Goal: Task Accomplishment & Management: Use online tool/utility

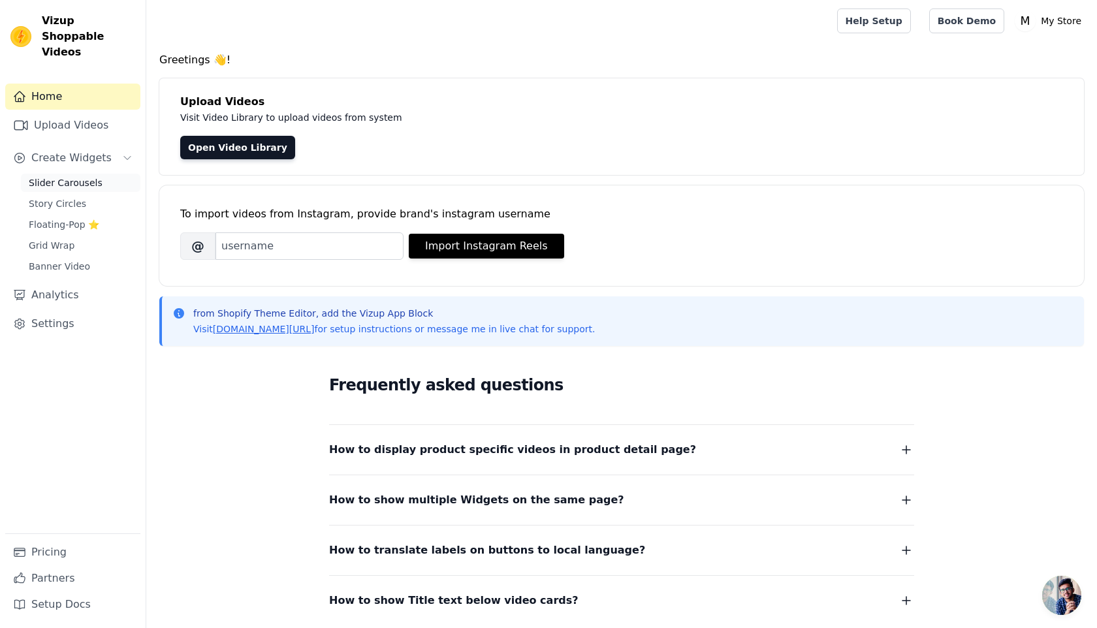
click at [95, 176] on span "Slider Carousels" at bounding box center [66, 182] width 74 height 13
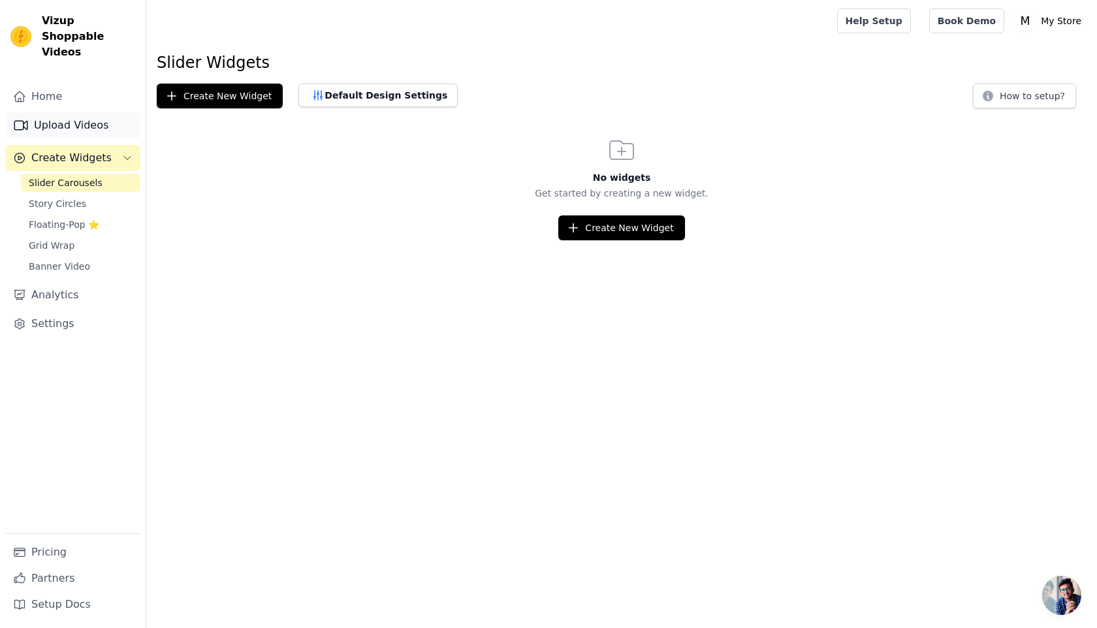
click at [95, 115] on link "Upload Videos" at bounding box center [72, 125] width 135 height 26
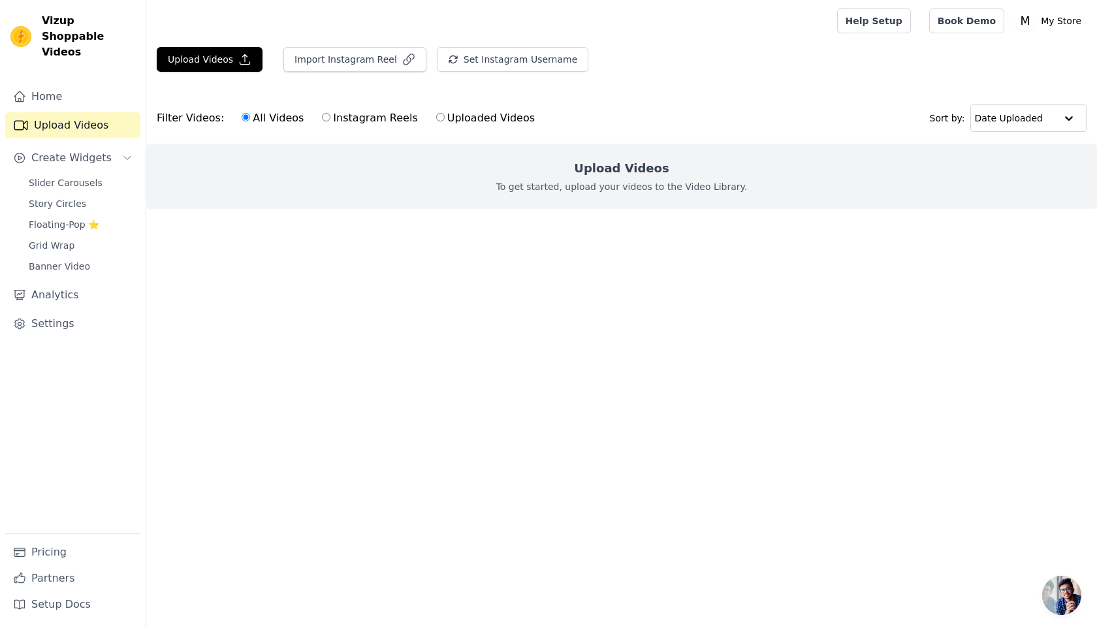
click at [436, 118] on input "Uploaded Videos" at bounding box center [440, 117] width 8 height 8
radio input "true"
click at [226, 67] on button "Upload Videos" at bounding box center [210, 59] width 106 height 25
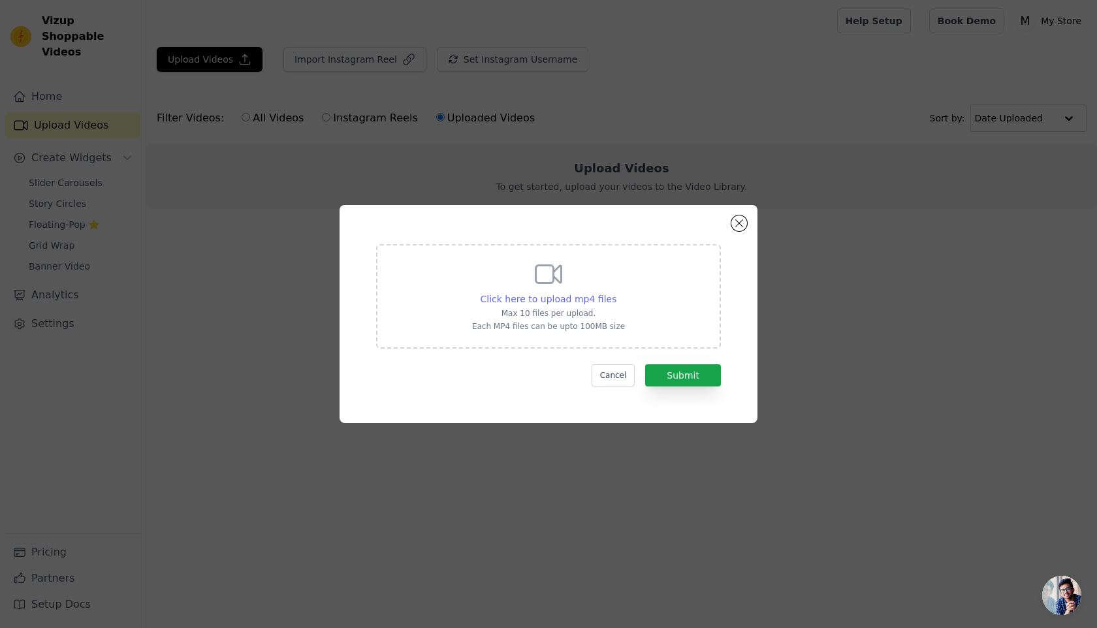
click at [589, 299] on span "Click here to upload mp4 files" at bounding box center [549, 299] width 137 height 10
click at [616, 293] on input "Click here to upload mp4 files Max 10 files per upload. Each MP4 files can be u…" at bounding box center [616, 292] width 1 height 1
type input "C:\fakepath\WhatsApp Video 2025-08-28 at 13.16.44 (1).mp4"
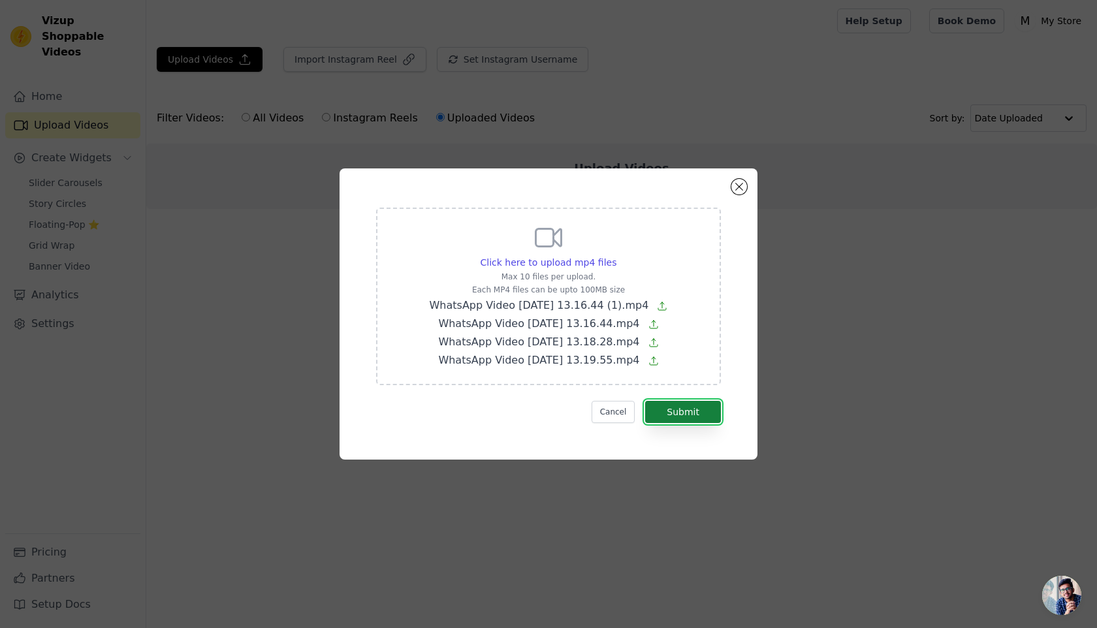
click at [705, 417] on button "Submit" at bounding box center [683, 412] width 76 height 22
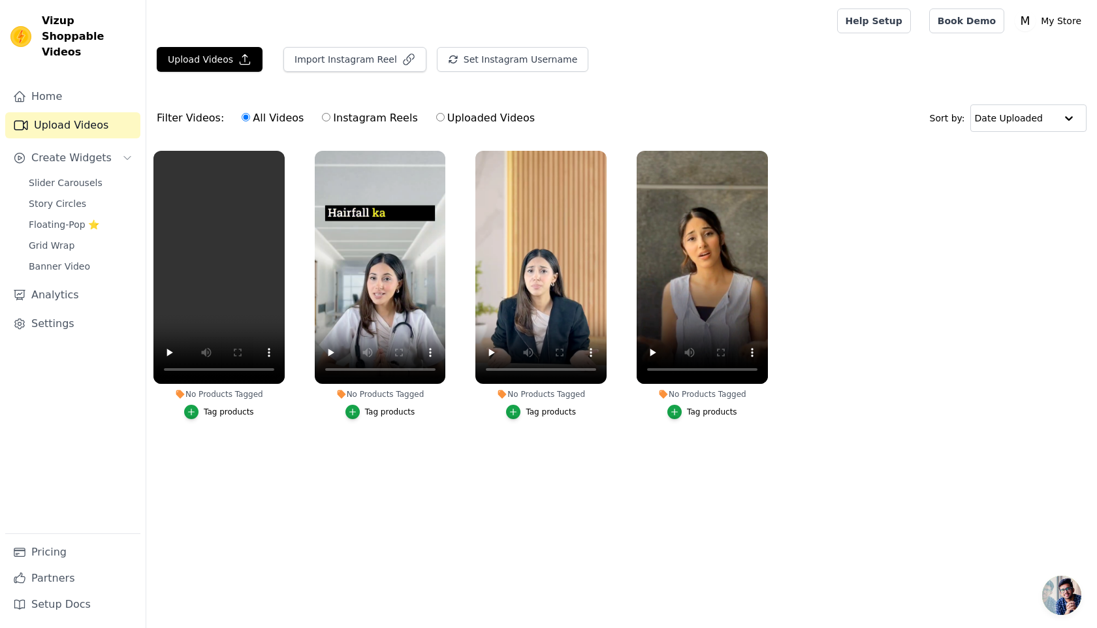
click at [236, 411] on div "Tag products" at bounding box center [229, 412] width 50 height 10
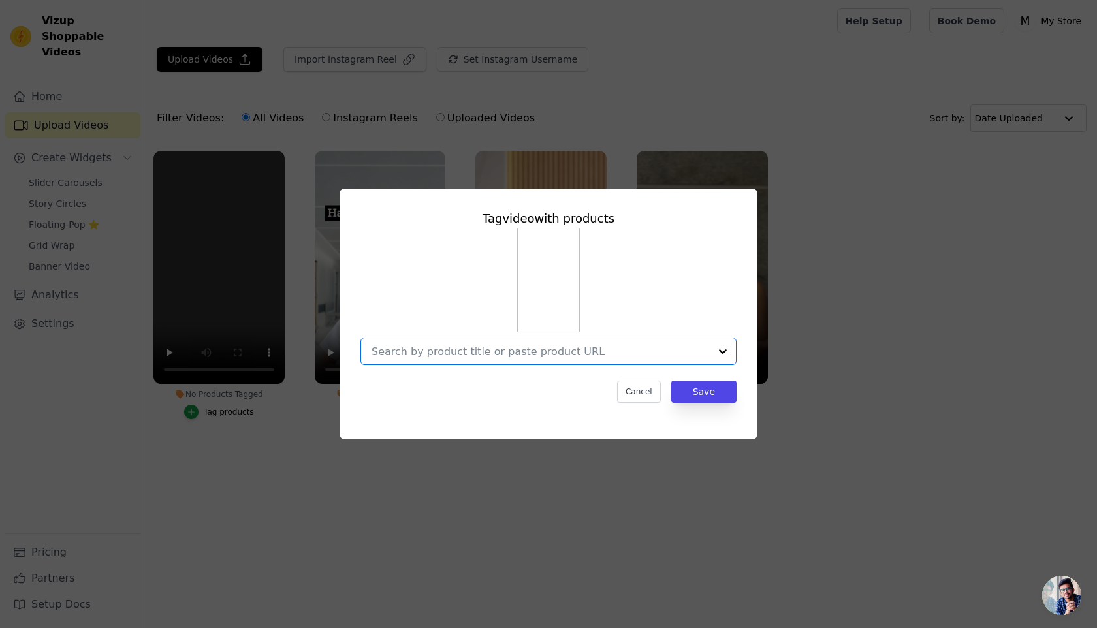
click at [506, 349] on input "No Products Tagged Tag video with products Option undefined, selected. Select i…" at bounding box center [541, 352] width 338 height 12
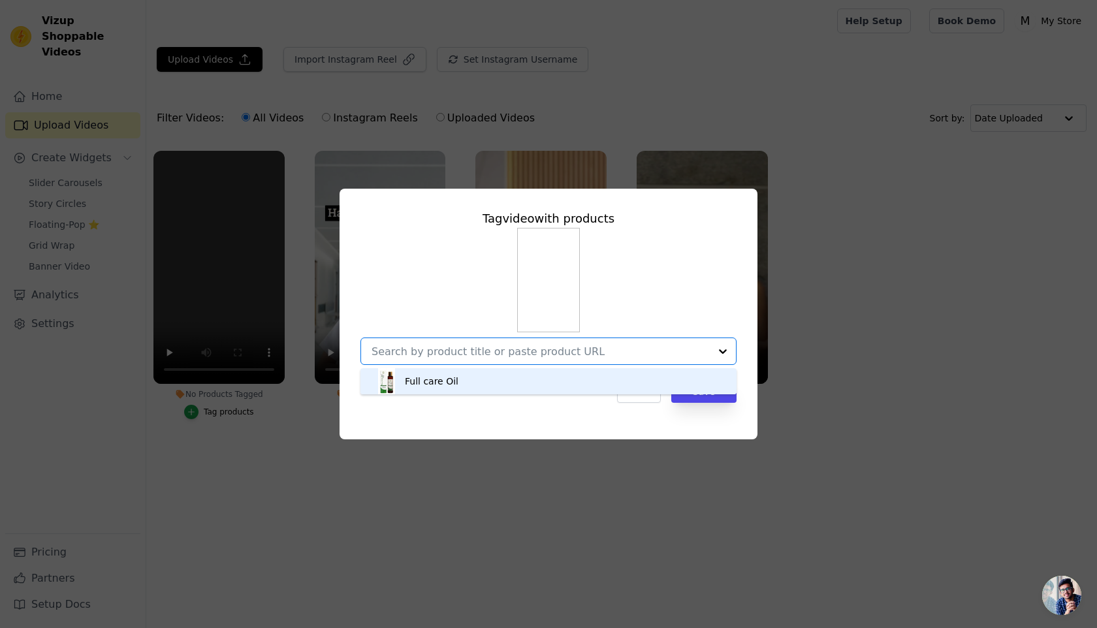
click at [500, 379] on div "Full care Oil" at bounding box center [549, 381] width 350 height 26
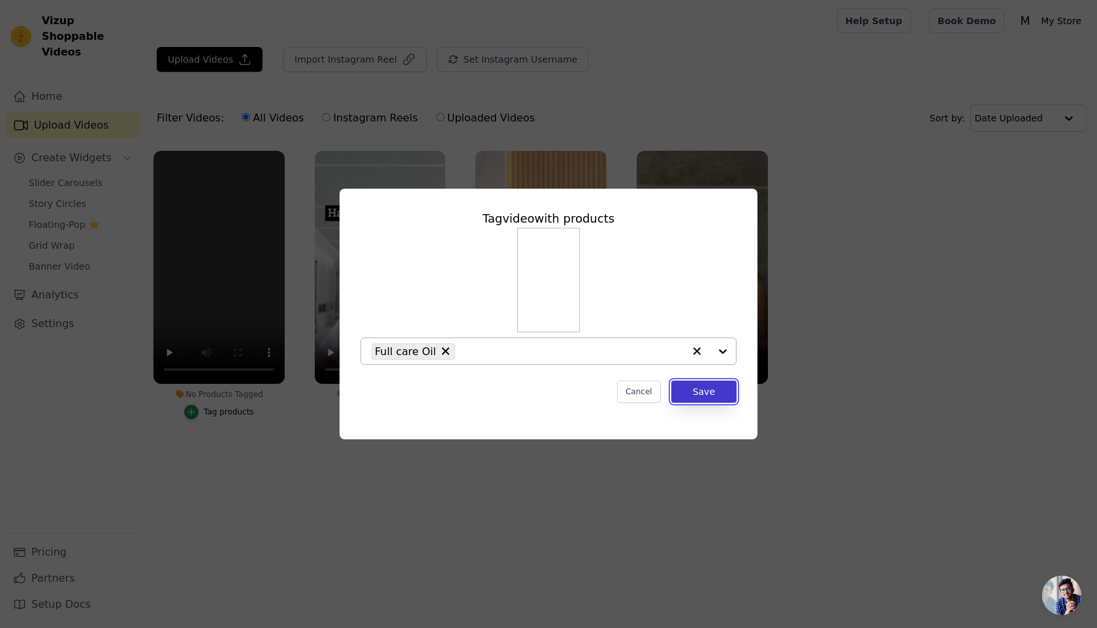
click at [702, 391] on button "Save" at bounding box center [704, 392] width 65 height 22
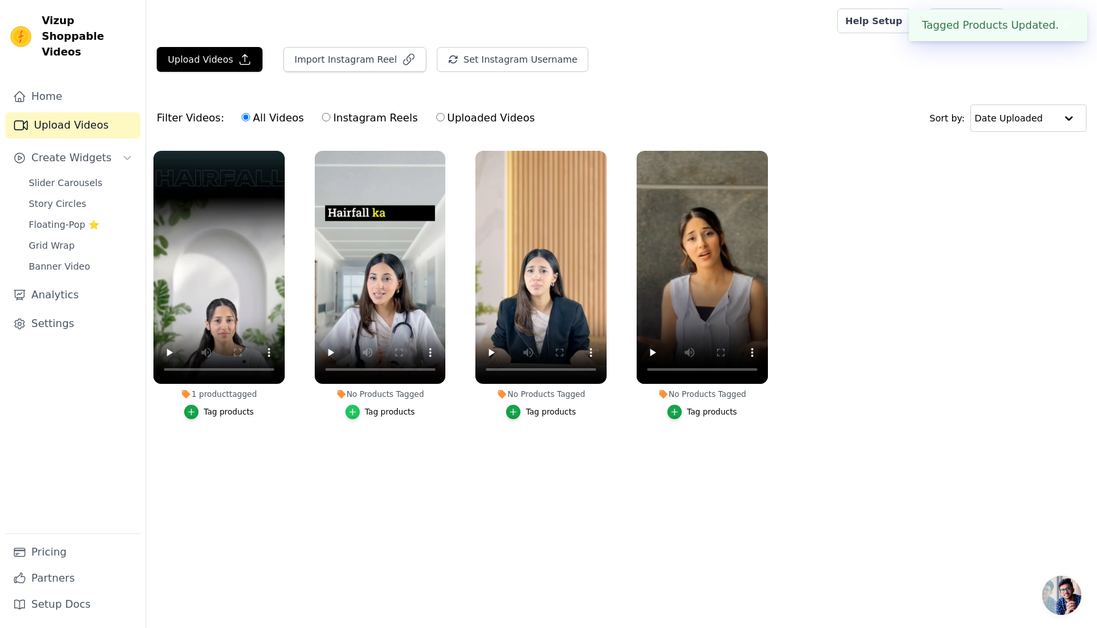
click at [358, 413] on div "button" at bounding box center [353, 412] width 14 height 14
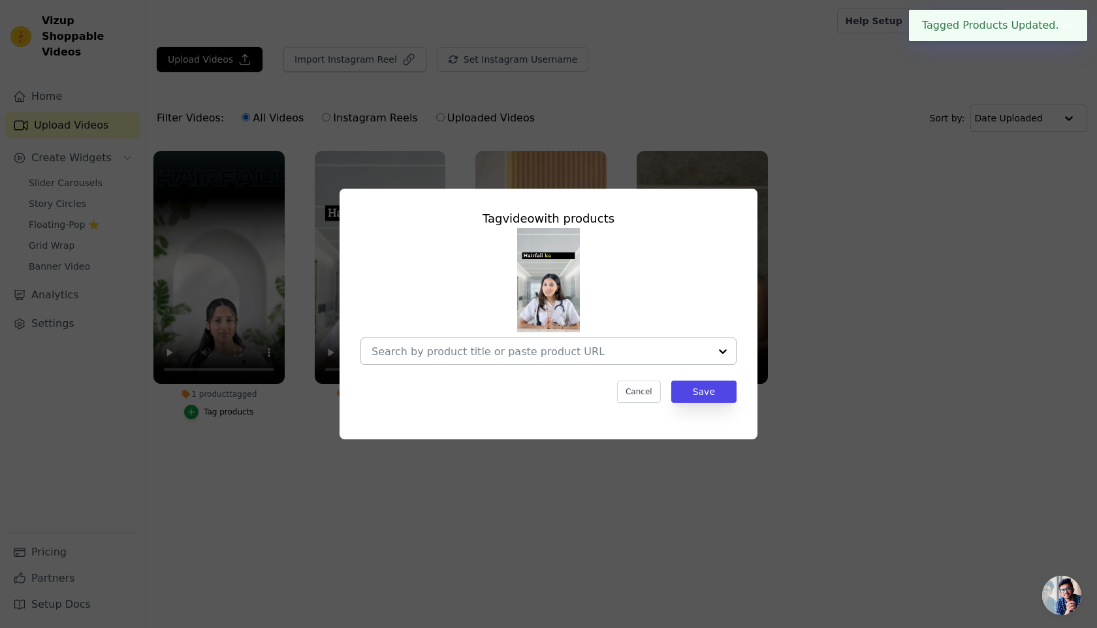
click at [528, 355] on input "No Products Tagged Tag video with products Cancel Save Tag products" at bounding box center [541, 352] width 338 height 12
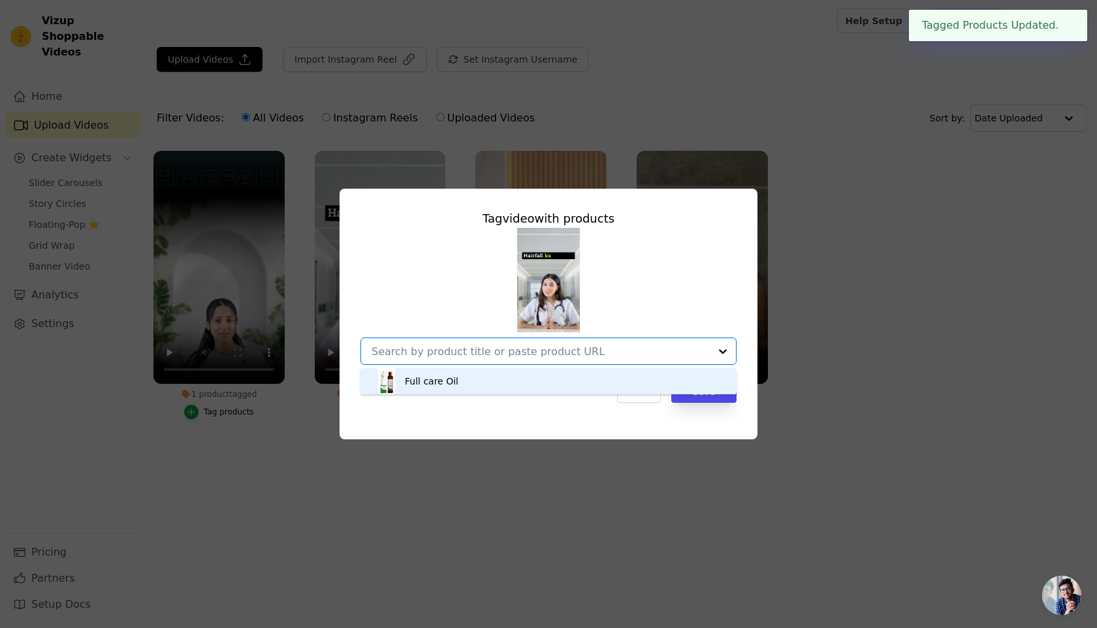
click at [545, 389] on div "Full care Oil" at bounding box center [549, 381] width 350 height 26
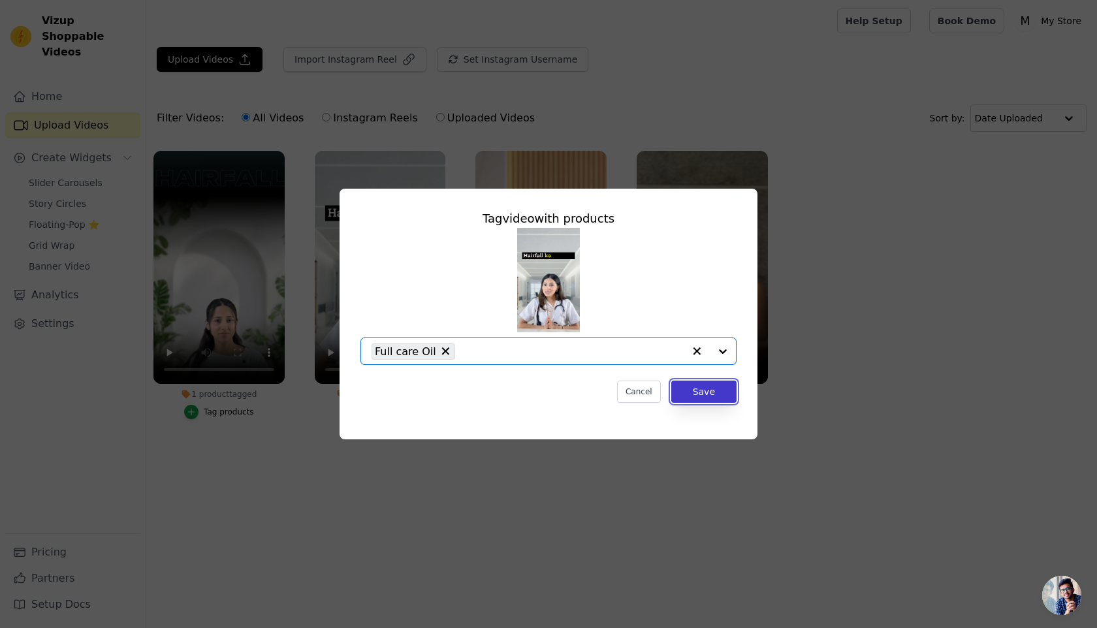
click at [696, 400] on button "Save" at bounding box center [704, 392] width 65 height 22
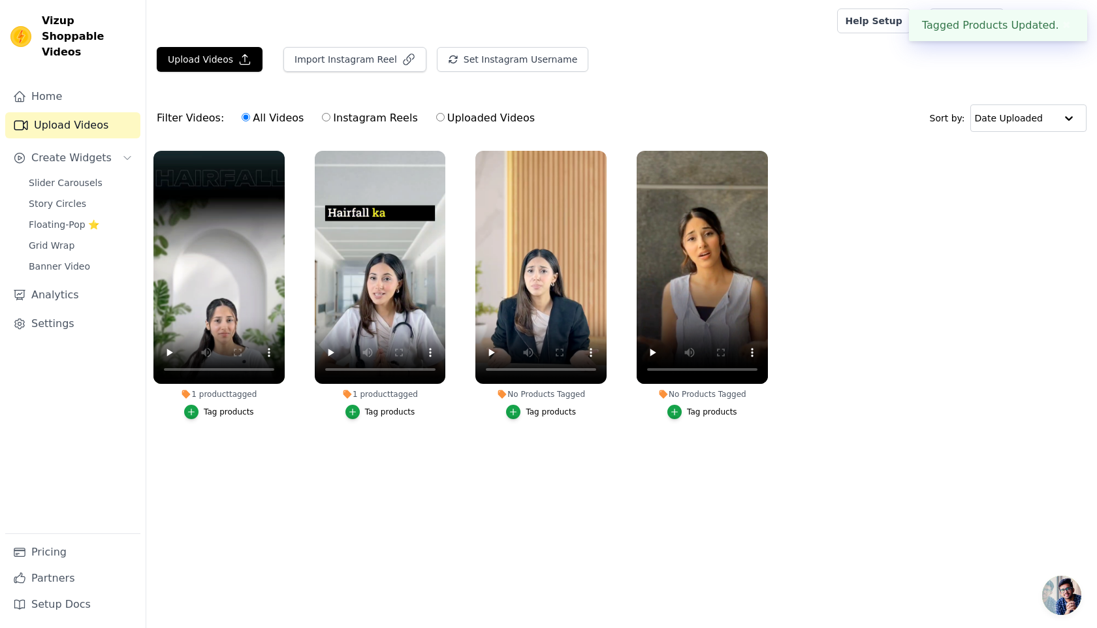
click at [524, 417] on button "Tag products" at bounding box center [541, 412] width 70 height 14
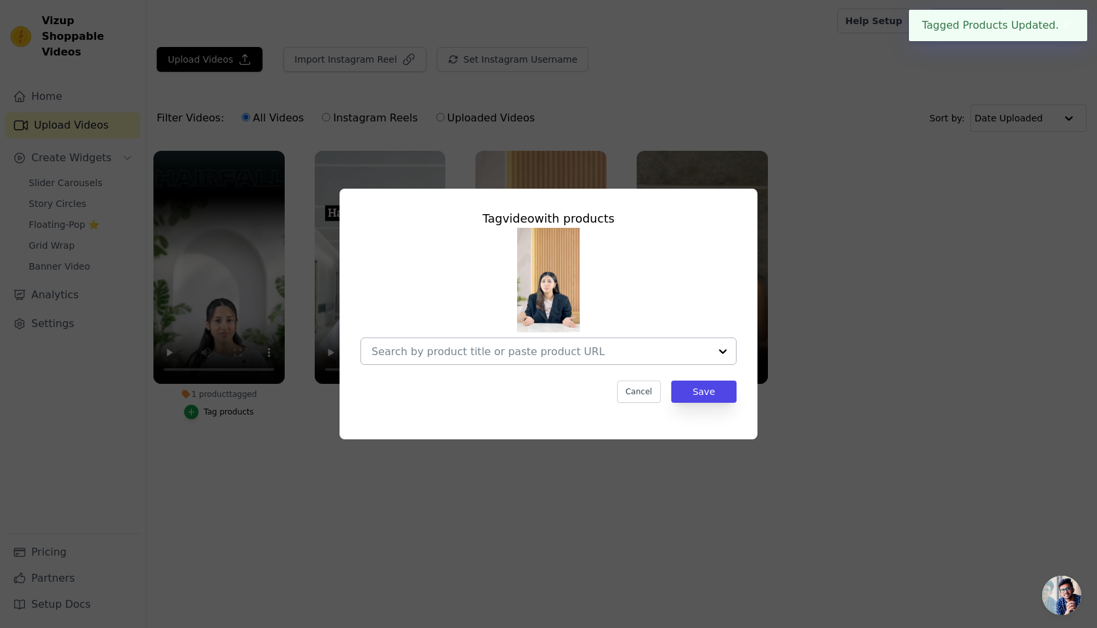
click at [537, 353] on input "No Products Tagged Tag video with products Cancel Save Tag products" at bounding box center [541, 352] width 338 height 12
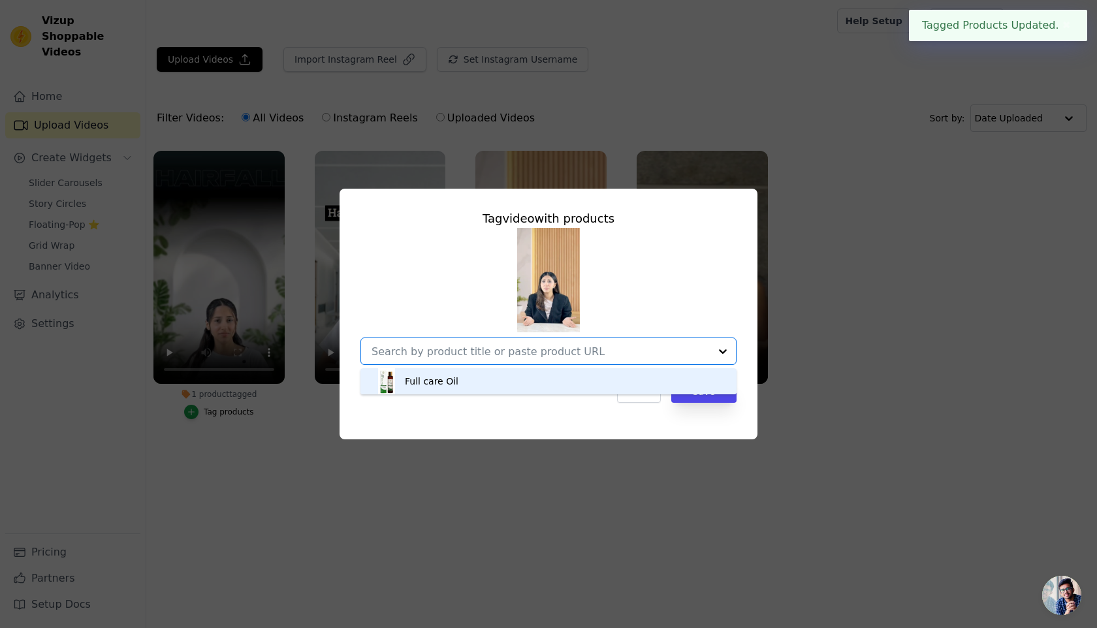
click at [515, 384] on div "Full care Oil" at bounding box center [549, 381] width 350 height 26
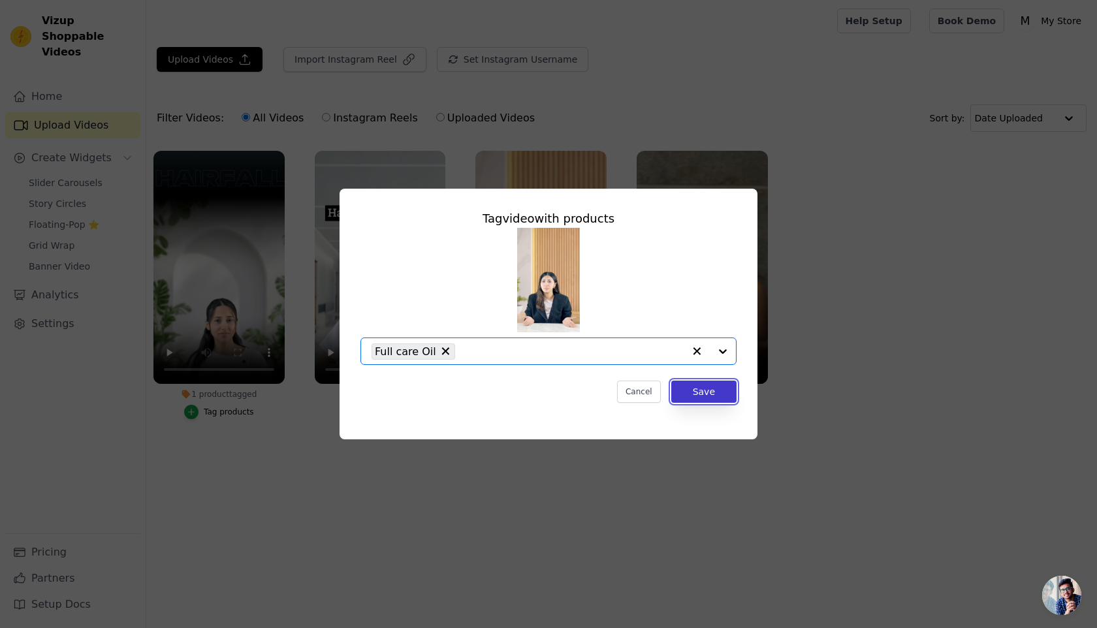
click at [693, 398] on button "Save" at bounding box center [704, 392] width 65 height 22
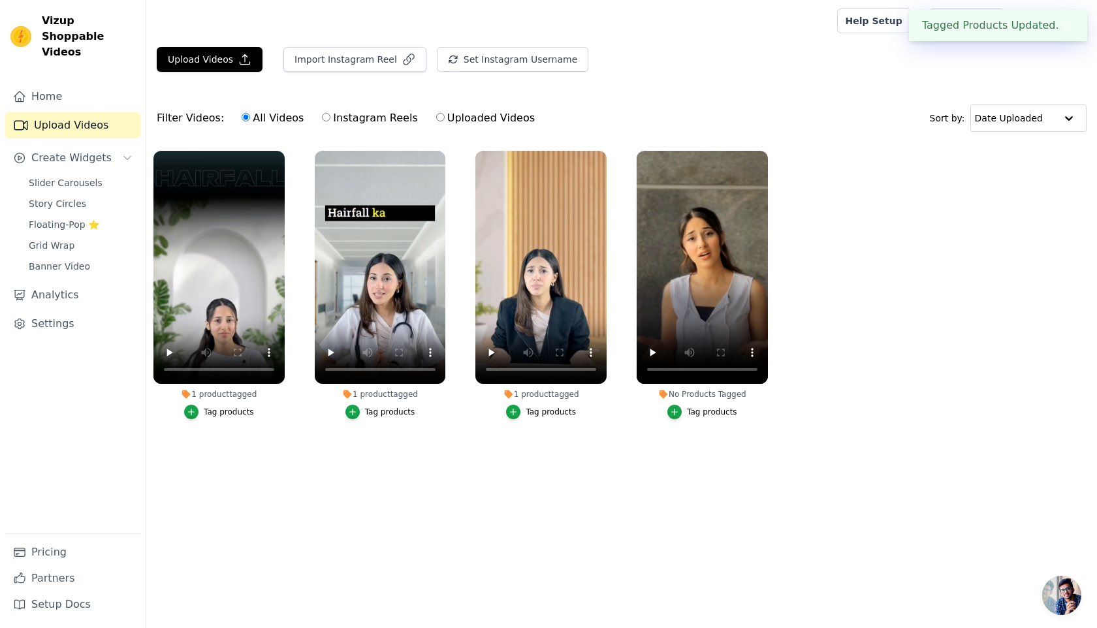
click at [687, 412] on button "Tag products" at bounding box center [703, 412] width 70 height 14
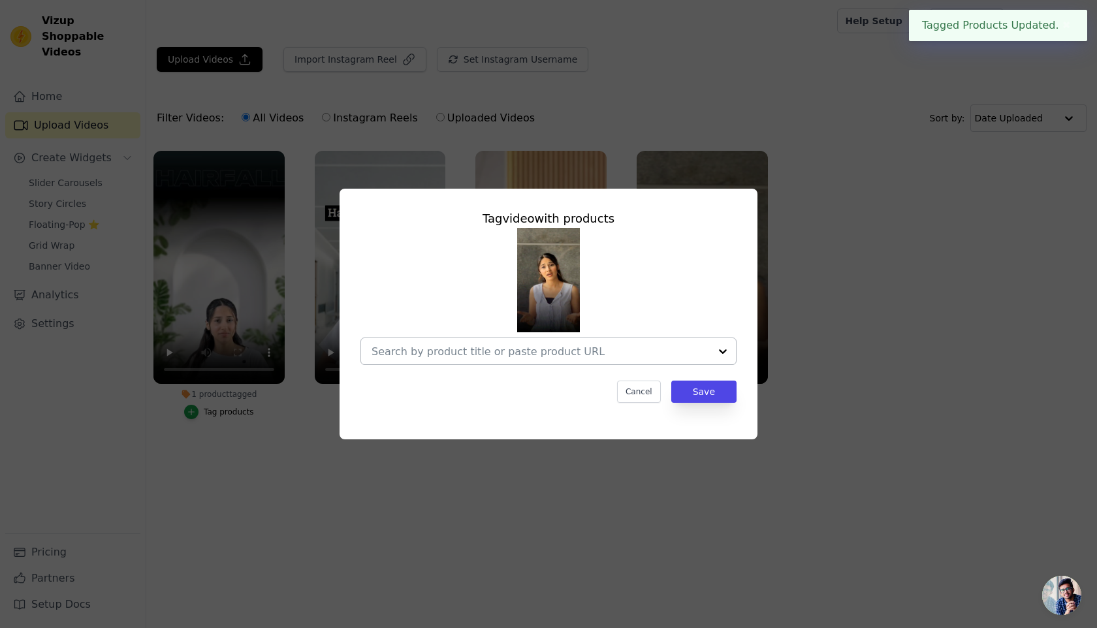
click at [532, 342] on div at bounding box center [541, 351] width 338 height 26
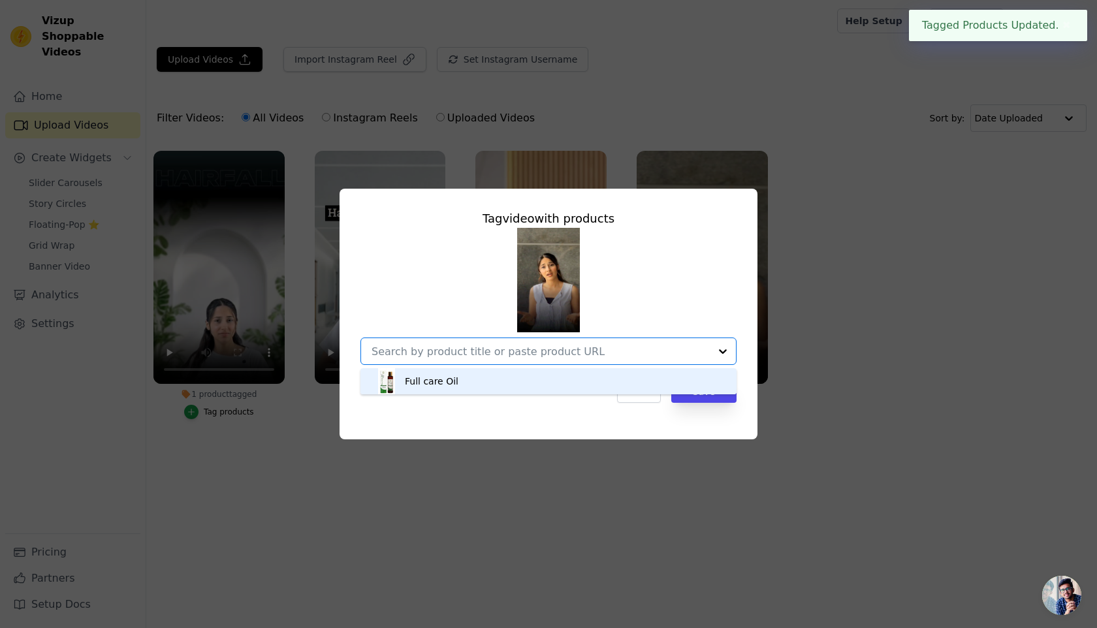
click at [534, 389] on div "Full care Oil" at bounding box center [549, 381] width 350 height 26
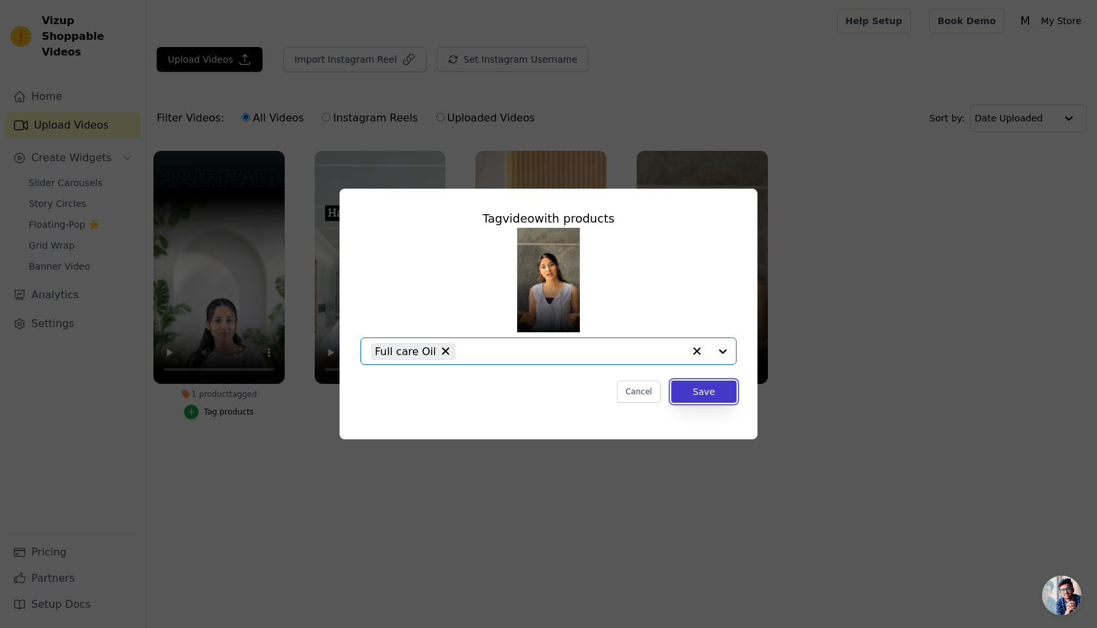
click at [689, 400] on button "Save" at bounding box center [704, 392] width 65 height 22
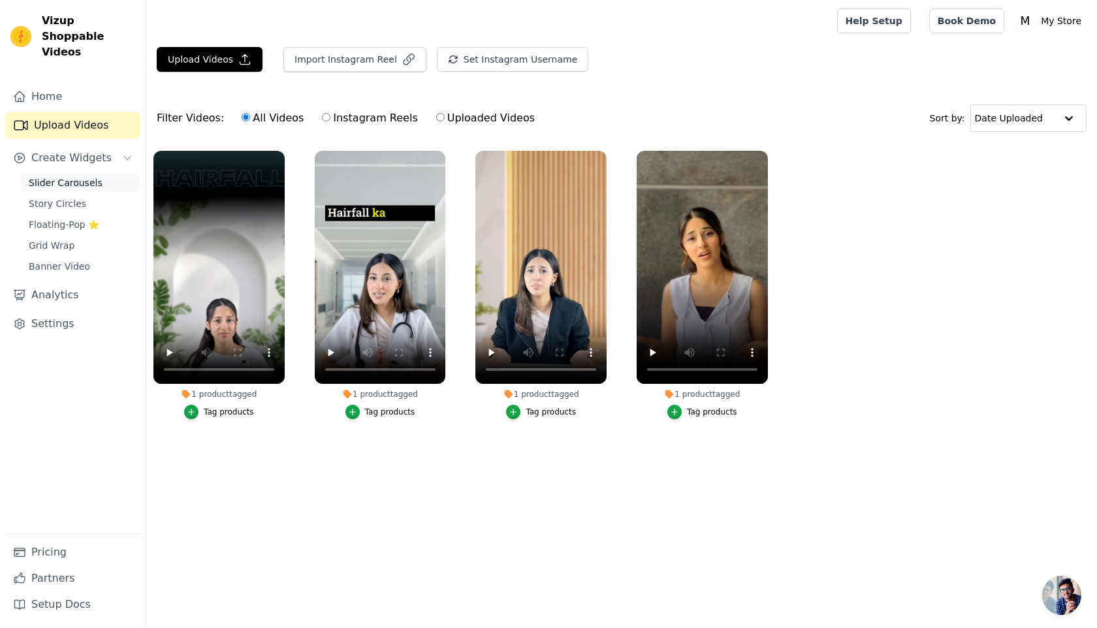
click at [92, 176] on span "Slider Carousels" at bounding box center [66, 182] width 74 height 13
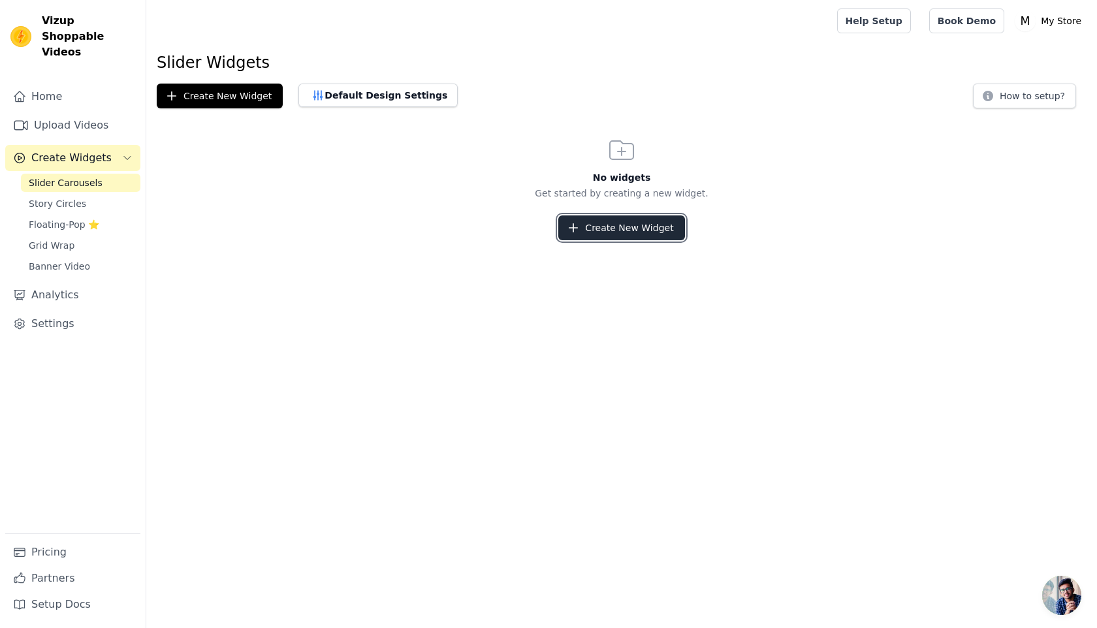
click at [617, 235] on button "Create New Widget" at bounding box center [622, 228] width 126 height 25
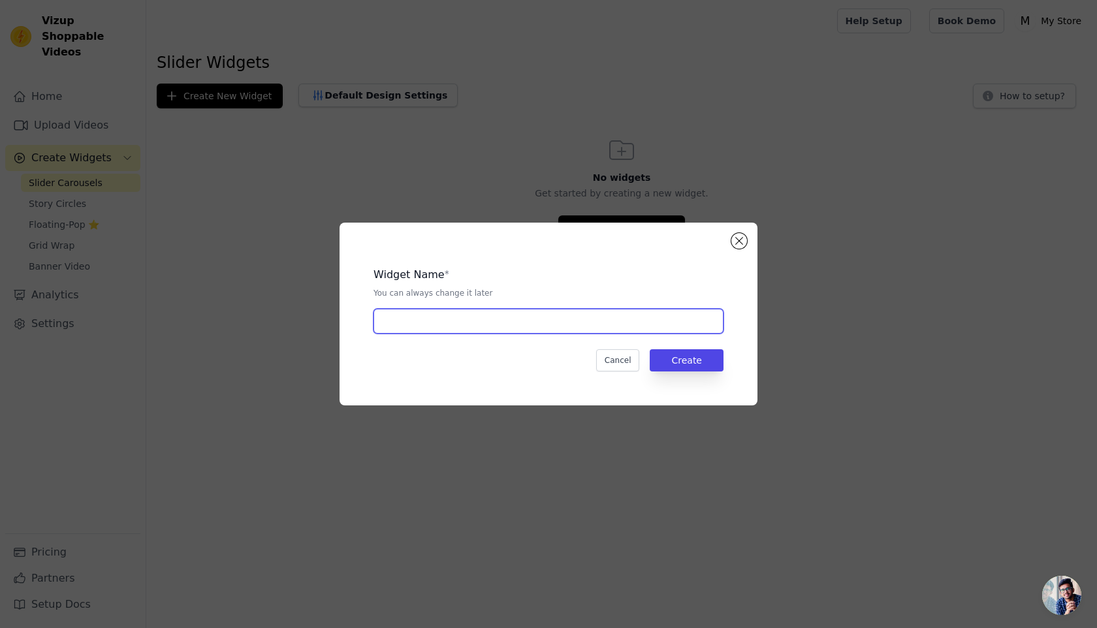
click at [560, 324] on input "text" at bounding box center [549, 321] width 350 height 25
type input "Hair Oil"
click at [689, 359] on button "Create" at bounding box center [687, 360] width 74 height 22
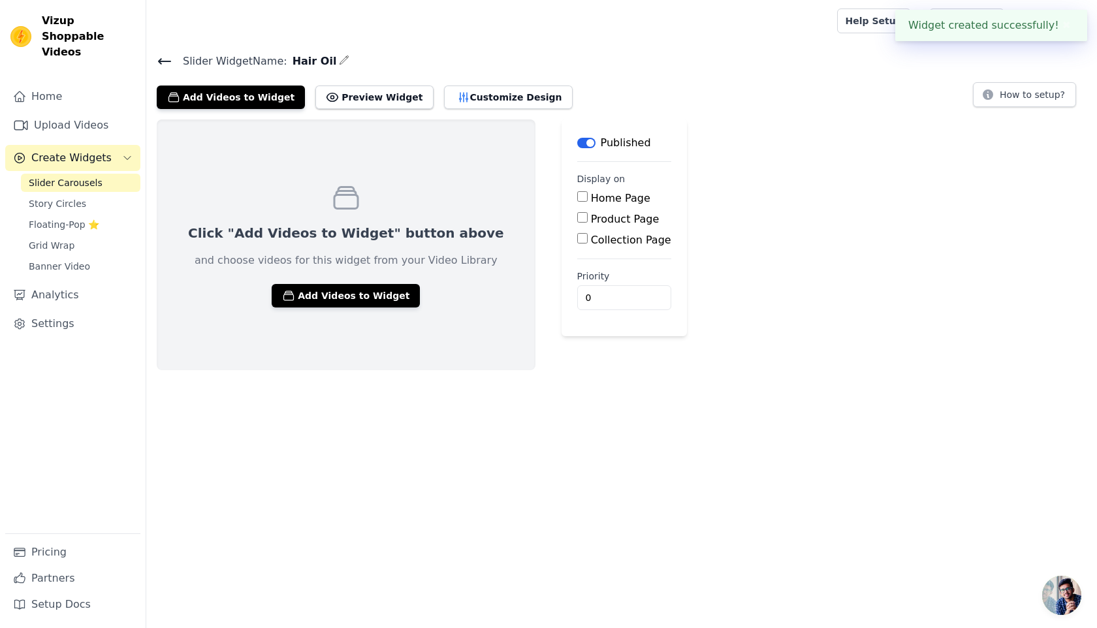
click at [577, 202] on div "Home Page" at bounding box center [624, 199] width 94 height 16
click at [577, 199] on input "Home Page" at bounding box center [582, 196] width 10 height 10
checkbox input "true"
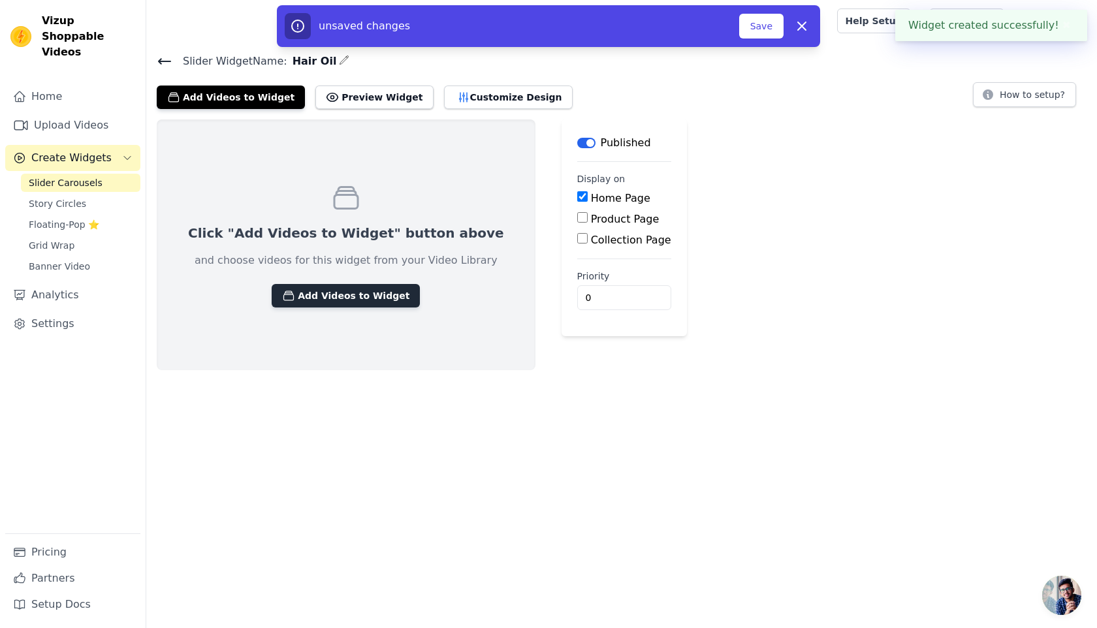
click at [361, 288] on button "Add Videos to Widget" at bounding box center [346, 296] width 148 height 24
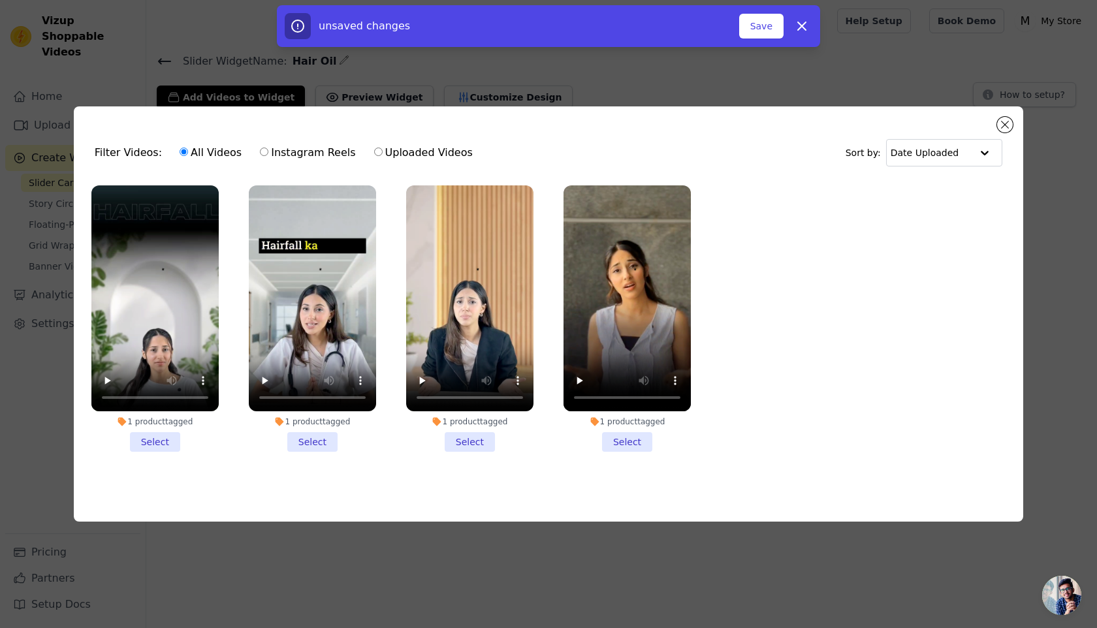
click at [158, 436] on li "1 product tagged Select" at bounding box center [154, 319] width 127 height 267
click at [0, 0] on input "1 product tagged Select" at bounding box center [0, 0] width 0 height 0
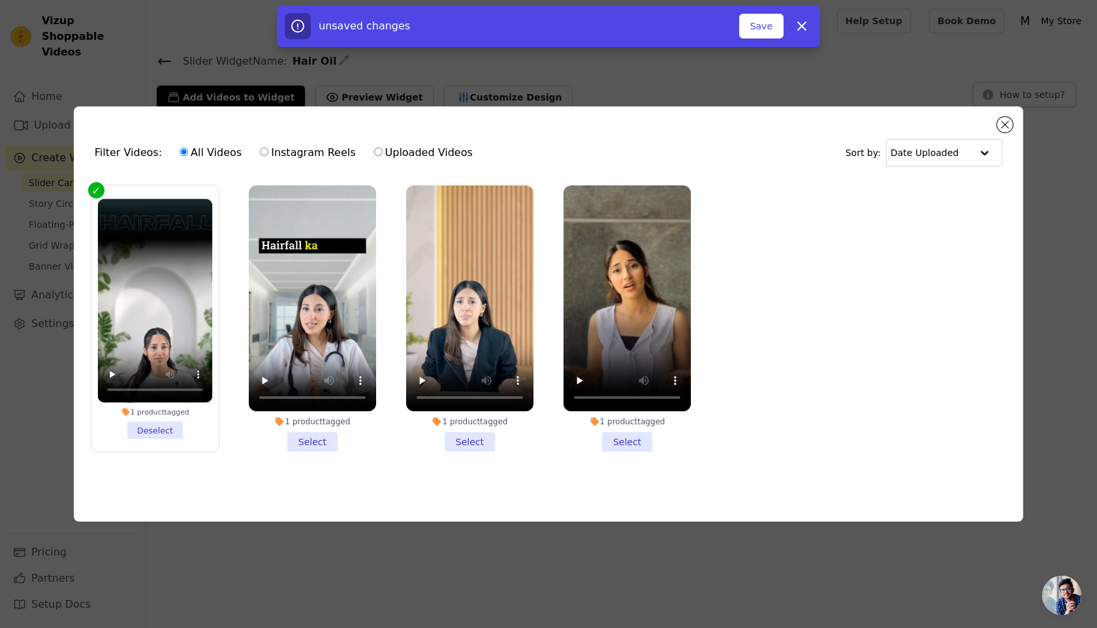
click at [316, 441] on li "1 product tagged Select" at bounding box center [312, 319] width 127 height 267
click at [0, 0] on input "1 product tagged Select" at bounding box center [0, 0] width 0 height 0
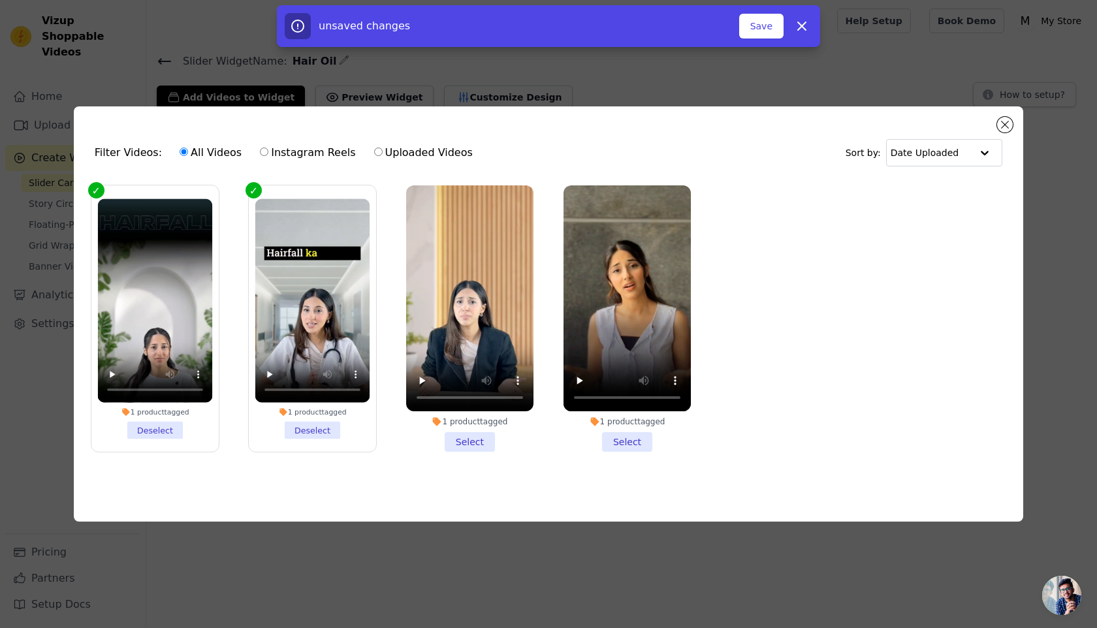
click at [468, 444] on li "1 product tagged Select" at bounding box center [469, 319] width 127 height 267
click at [0, 0] on input "1 product tagged Select" at bounding box center [0, 0] width 0 height 0
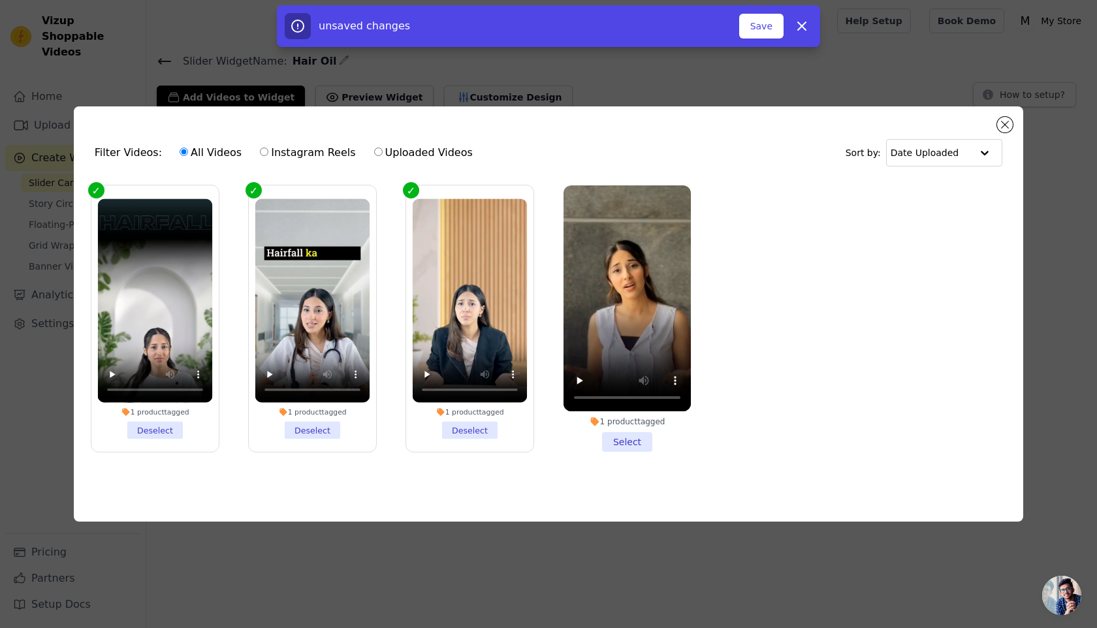
click at [630, 445] on li "1 product tagged Select" at bounding box center [627, 319] width 127 height 267
click at [0, 0] on input "1 product tagged Select" at bounding box center [0, 0] width 0 height 0
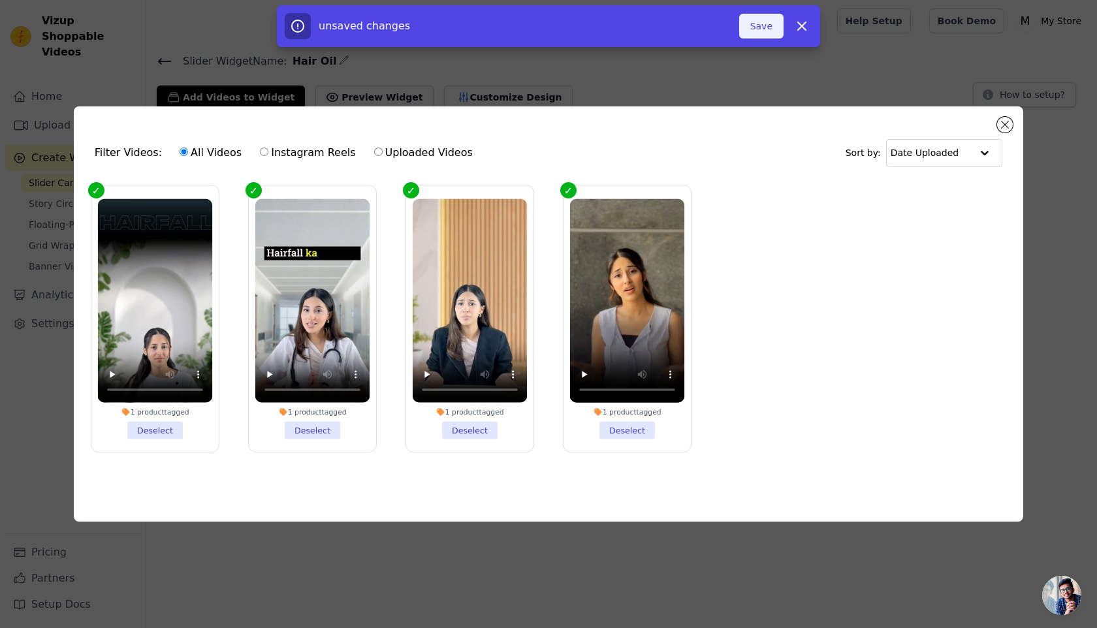
click at [761, 32] on button "Save" at bounding box center [762, 26] width 44 height 25
click at [747, 29] on button "Add To Widget" at bounding box center [740, 26] width 88 height 25
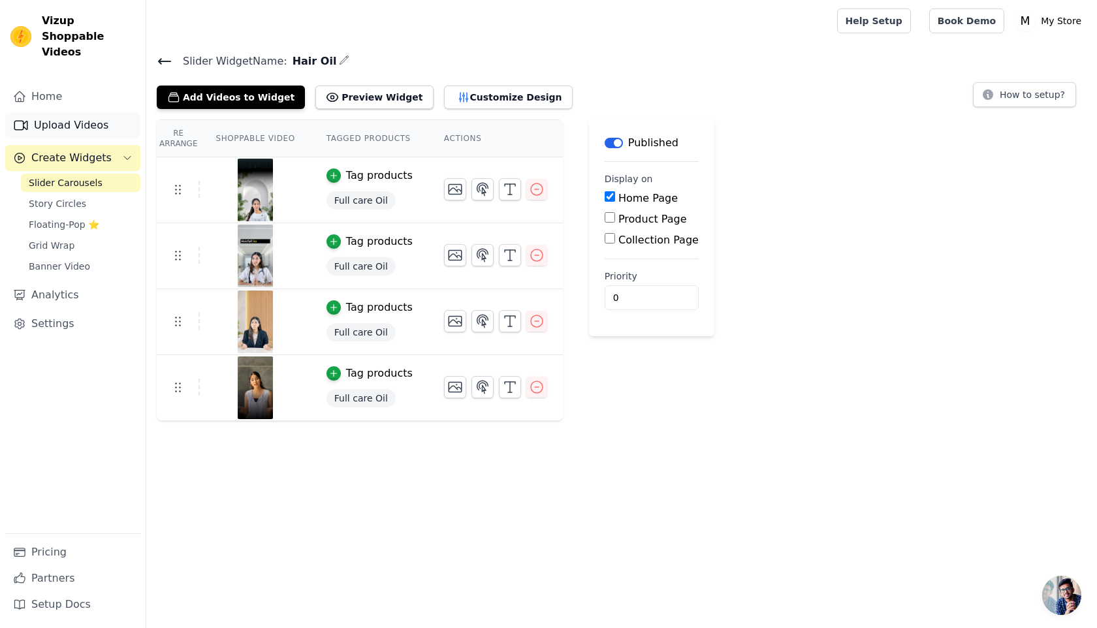
click at [91, 112] on link "Upload Videos" at bounding box center [72, 125] width 135 height 26
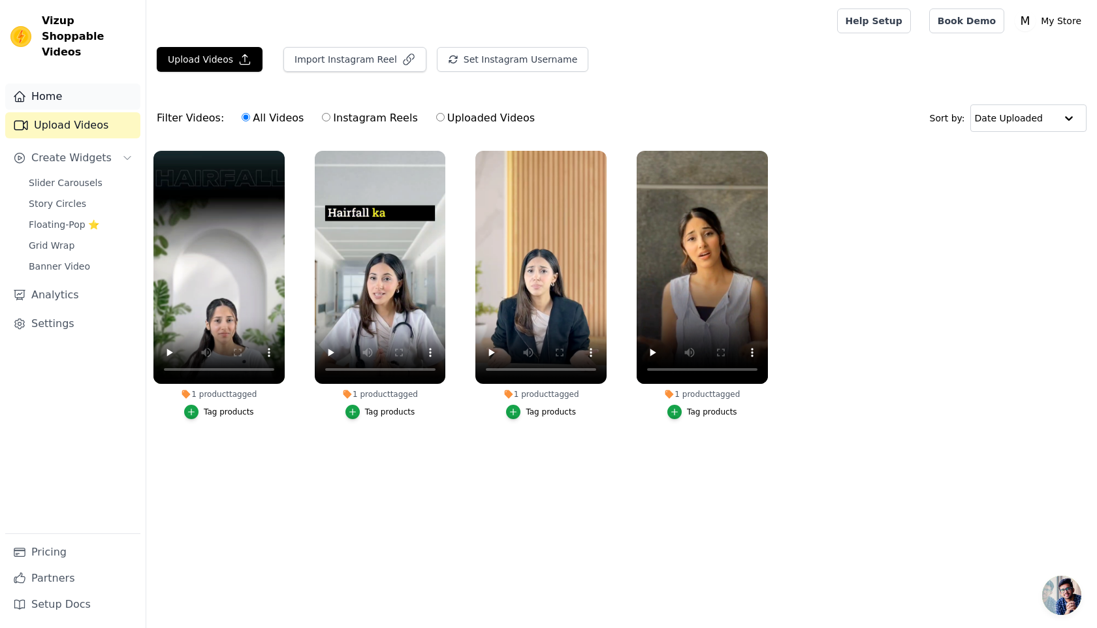
click at [86, 84] on link "Home" at bounding box center [72, 97] width 135 height 26
